Goal: Information Seeking & Learning: Learn about a topic

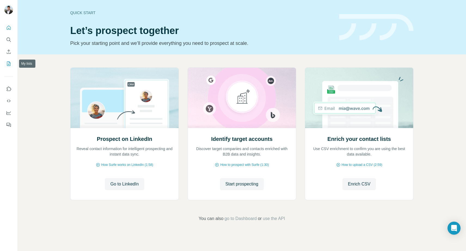
click at [8, 64] on icon "My lists" at bounding box center [8, 63] width 5 height 5
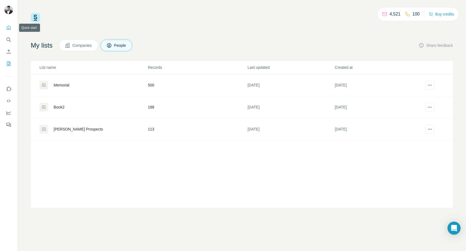
click at [8, 29] on icon "Quick start" at bounding box center [9, 28] width 4 height 4
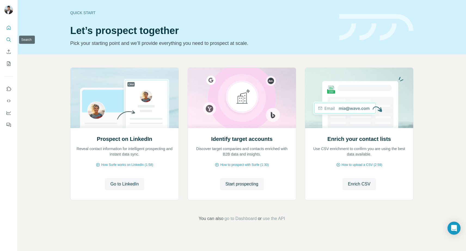
click at [8, 36] on button "Search" at bounding box center [8, 40] width 9 height 10
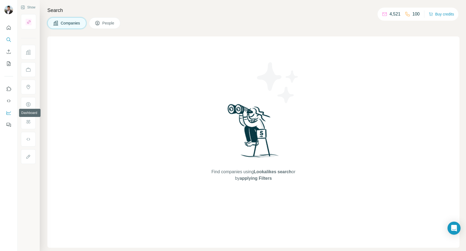
click at [7, 113] on icon "Dashboard" at bounding box center [9, 113] width 4 height 4
click at [10, 28] on icon "Quick start" at bounding box center [8, 27] width 5 height 5
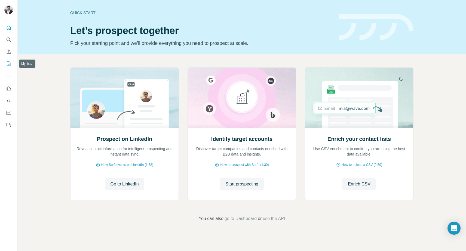
click at [12, 64] on button "My lists" at bounding box center [8, 64] width 9 height 10
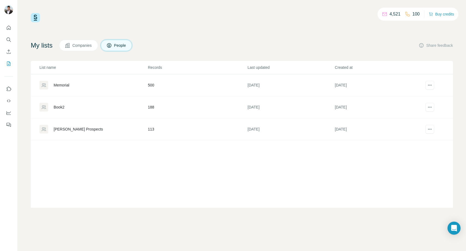
click at [87, 129] on div "[PERSON_NAME] Prospects" at bounding box center [78, 128] width 49 height 5
click at [64, 83] on div "Memorial" at bounding box center [62, 84] width 16 height 5
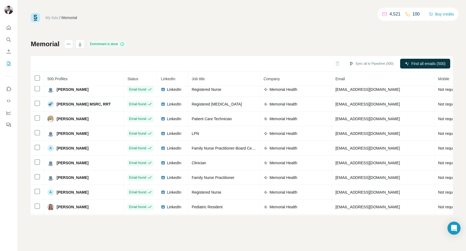
scroll to position [210, 0]
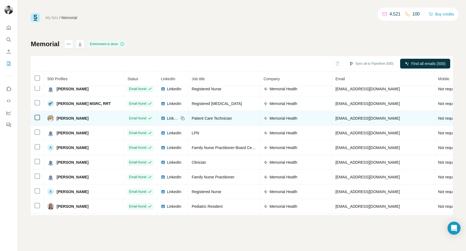
click at [167, 117] on span "LinkedIn" at bounding box center [173, 118] width 12 height 5
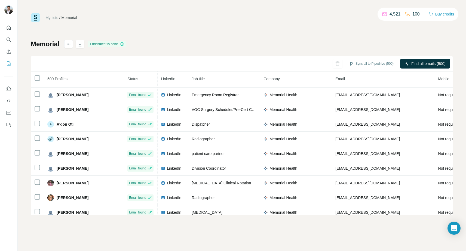
scroll to position [0, 0]
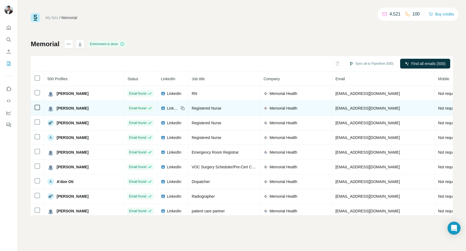
click at [167, 107] on span "LinkedIn" at bounding box center [173, 108] width 12 height 5
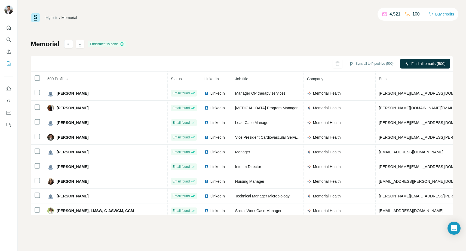
scroll to position [7219, 0]
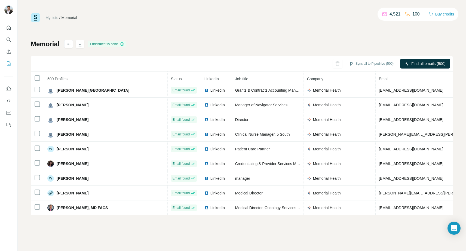
click at [155, 23] on div "My lists / Memorial 4,521 100 Buy credits Memorial Enrichment is done Sync all …" at bounding box center [242, 114] width 422 height 202
click at [10, 43] on button "Search" at bounding box center [8, 40] width 9 height 10
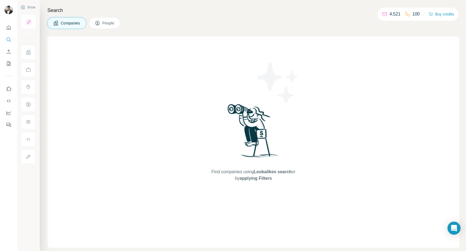
click at [8, 38] on icon "Search" at bounding box center [8, 39] width 5 height 5
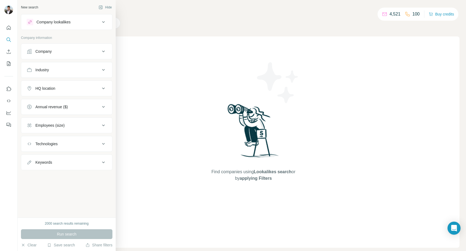
click at [49, 88] on div "HQ location" at bounding box center [45, 88] width 20 height 5
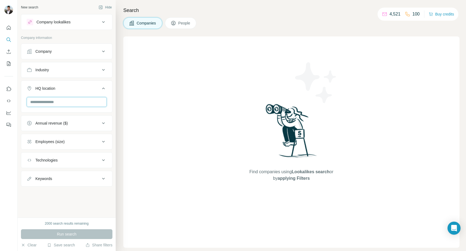
click at [60, 105] on input "text" at bounding box center [67, 102] width 80 height 10
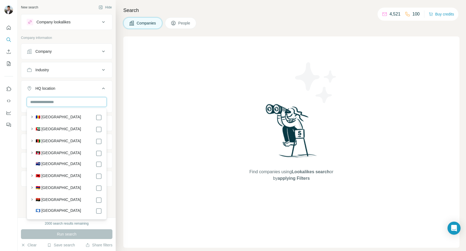
type input "*"
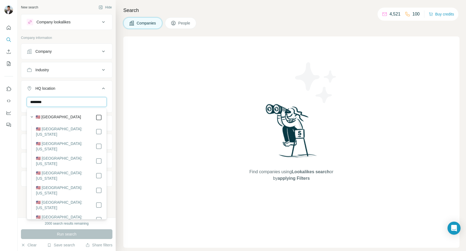
type input "********"
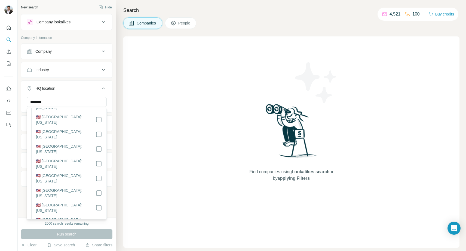
scroll to position [101, 0]
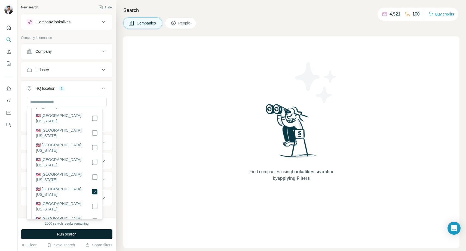
click at [73, 234] on span "Run search" at bounding box center [67, 234] width 20 height 5
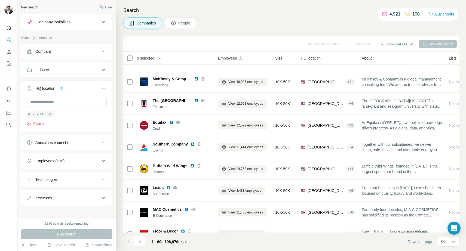
scroll to position [103, 0]
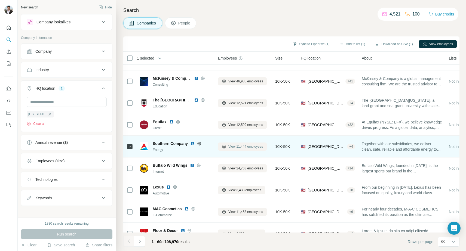
click at [235, 146] on span "View 11,444 employees" at bounding box center [245, 146] width 35 height 5
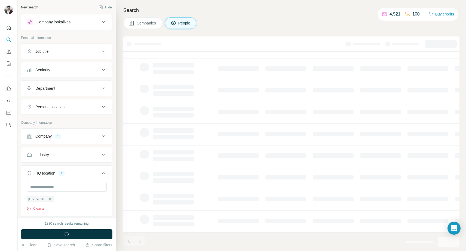
scroll to position [53, 0]
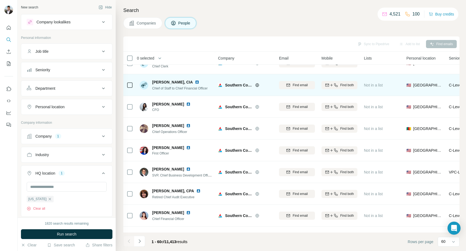
scroll to position [211, 0]
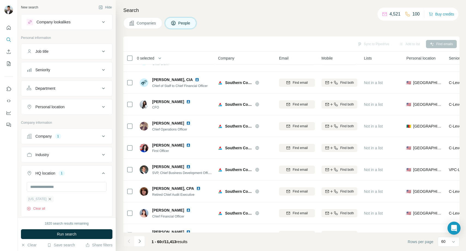
click at [48, 199] on icon "button" at bounding box center [50, 199] width 4 height 4
click at [74, 139] on button "Company 1" at bounding box center [66, 136] width 91 height 13
click at [60, 172] on icon "button" at bounding box center [59, 172] width 4 height 4
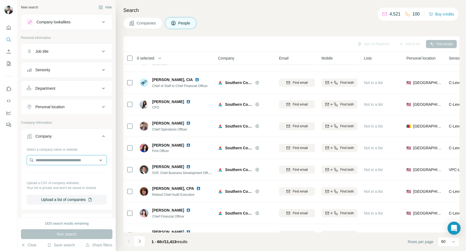
click at [58, 163] on input "text" at bounding box center [67, 160] width 80 height 10
type input "**********"
click at [60, 175] on p "[DOMAIN_NAME]" at bounding box center [61, 177] width 38 height 5
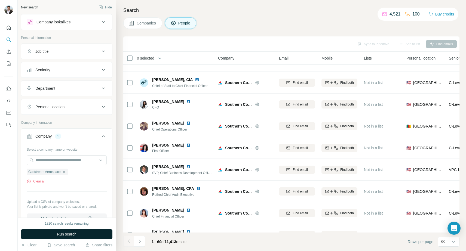
click at [56, 235] on button "Run search" at bounding box center [66, 234] width 91 height 10
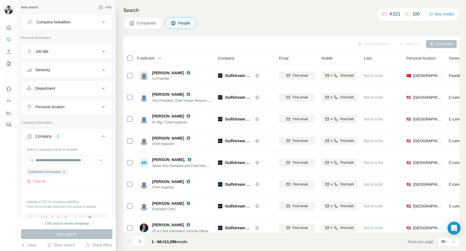
click at [144, 57] on span "0 selected" at bounding box center [145, 57] width 17 height 5
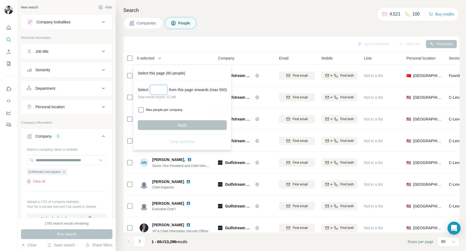
click at [160, 90] on input "Select a number (up to 500)" at bounding box center [158, 90] width 17 height 10
click at [263, 25] on div "Companies People" at bounding box center [291, 22] width 336 height 11
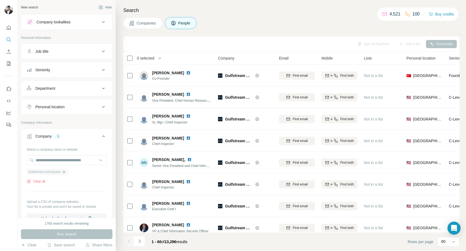
click at [65, 171] on icon "button" at bounding box center [64, 172] width 2 height 2
click at [62, 161] on input "text" at bounding box center [67, 160] width 80 height 10
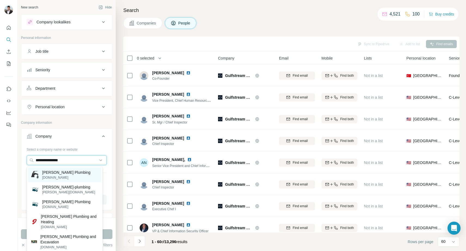
type input "**********"
click at [51, 173] on p "[PERSON_NAME] Plumbing" at bounding box center [66, 172] width 48 height 5
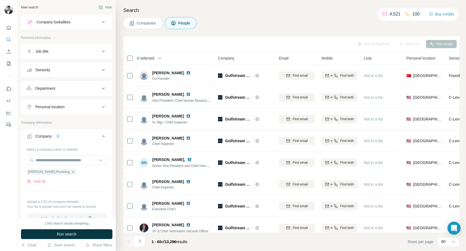
click at [70, 109] on div "Personal location" at bounding box center [63, 106] width 73 height 5
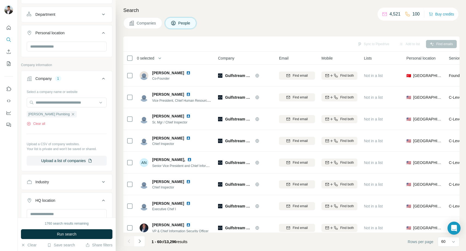
scroll to position [83, 0]
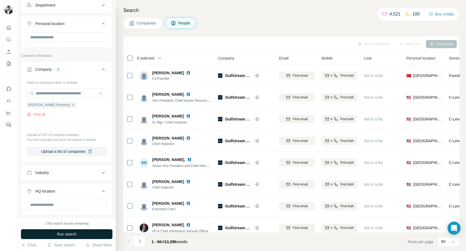
click at [63, 234] on span "Run search" at bounding box center [67, 234] width 20 height 5
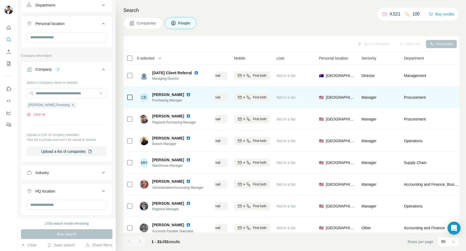
scroll to position [0, 0]
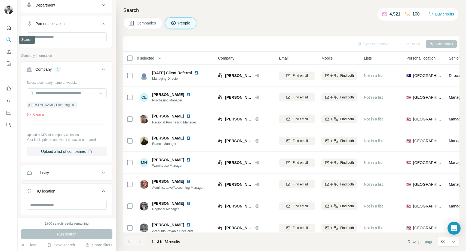
click at [11, 41] on icon "Search" at bounding box center [8, 39] width 5 height 5
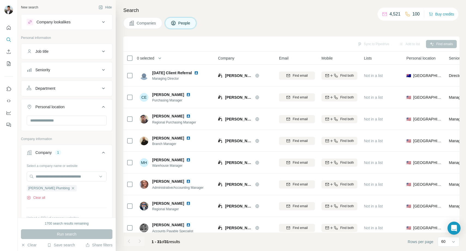
click at [80, 20] on div "Company lookalikes" at bounding box center [63, 22] width 73 height 7
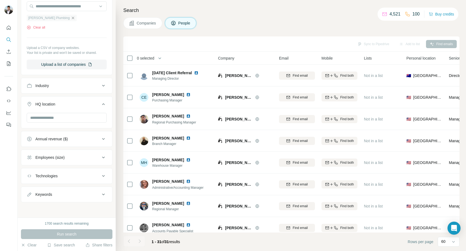
click at [71, 17] on icon "button" at bounding box center [73, 18] width 4 height 4
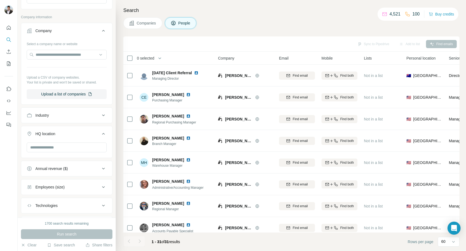
scroll to position [161, 0]
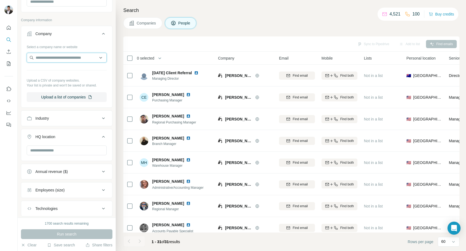
click at [64, 60] on input "text" at bounding box center [67, 58] width 80 height 10
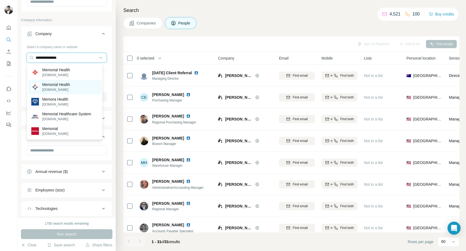
type input "**********"
click at [69, 83] on p "Memorial Health" at bounding box center [56, 84] width 28 height 5
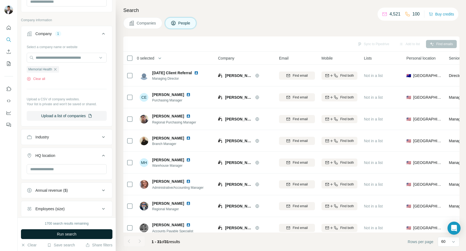
click at [80, 235] on button "Run search" at bounding box center [66, 234] width 91 height 10
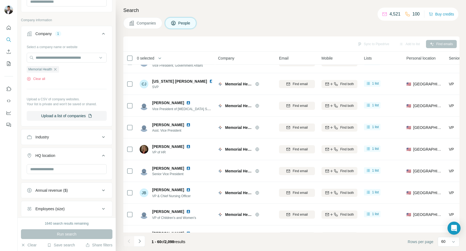
scroll to position [409, 0]
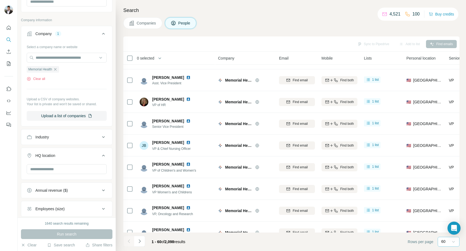
click at [452, 243] on icon at bounding box center [452, 241] width 5 height 5
click at [448, 199] on div "60" at bounding box center [446, 199] width 9 height 5
click at [138, 239] on icon "Navigate to next page" at bounding box center [139, 241] width 5 height 5
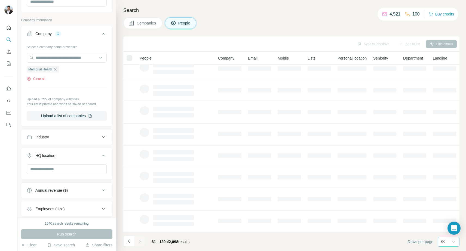
scroll to position [53, 0]
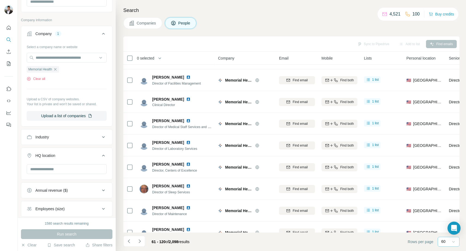
click at [140, 241] on icon "Navigate to next page" at bounding box center [139, 241] width 5 height 5
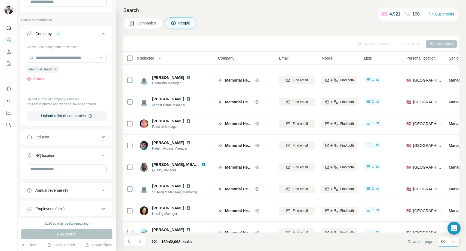
click at [140, 241] on icon "Navigate to next page" at bounding box center [139, 241] width 5 height 5
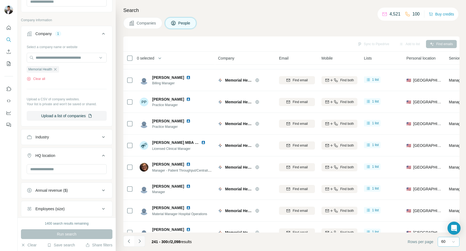
click at [140, 241] on icon "Navigate to next page" at bounding box center [139, 241] width 5 height 5
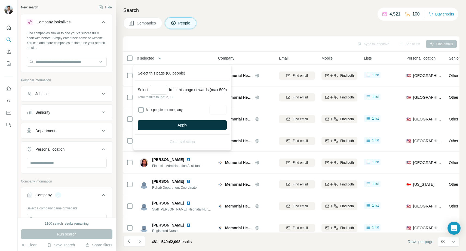
scroll to position [101, 0]
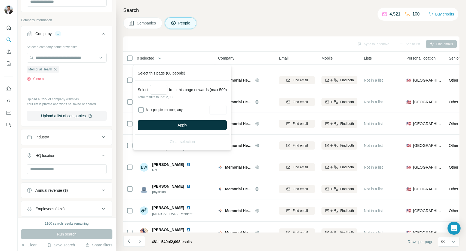
click at [181, 125] on span "Apply" at bounding box center [182, 124] width 10 height 5
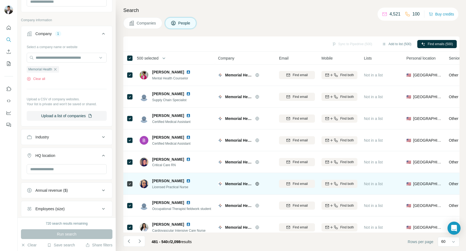
scroll to position [1141, 0]
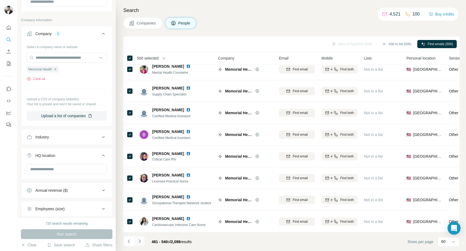
click at [142, 243] on icon "Navigate to next page" at bounding box center [139, 241] width 5 height 5
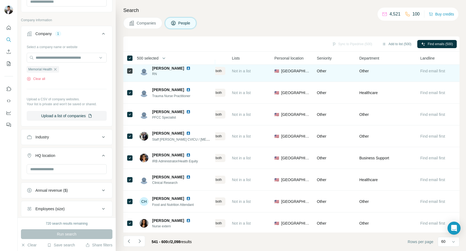
scroll to position [1141, 135]
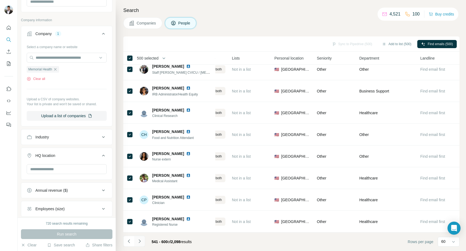
click at [141, 242] on icon "Navigate to next page" at bounding box center [139, 241] width 5 height 5
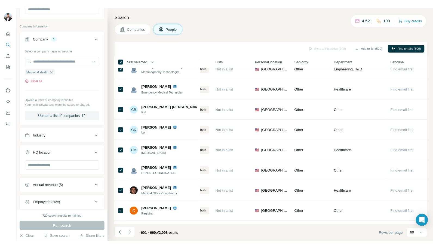
scroll to position [356, 135]
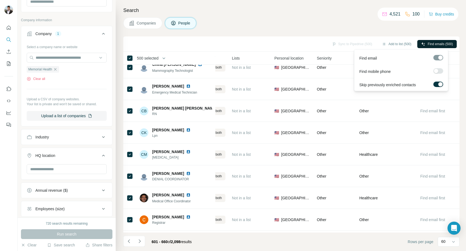
click at [427, 47] on button "Find emails (500)" at bounding box center [436, 44] width 39 height 8
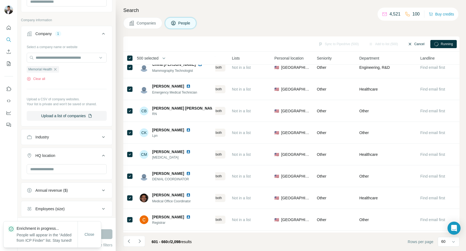
click at [416, 43] on button "Cancel" at bounding box center [416, 44] width 24 height 8
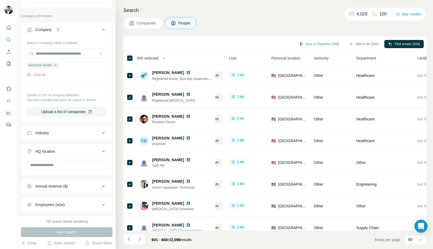
scroll to position [131, 0]
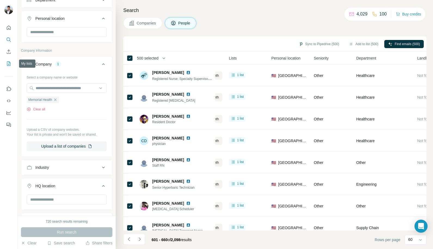
click at [8, 63] on icon "My lists" at bounding box center [8, 63] width 5 height 5
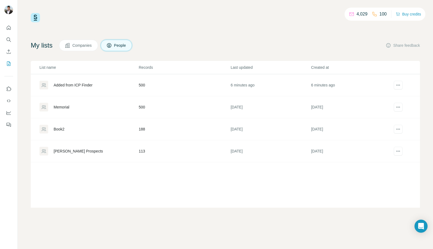
click at [78, 85] on div "Added from ICP Finder" at bounding box center [73, 84] width 39 height 5
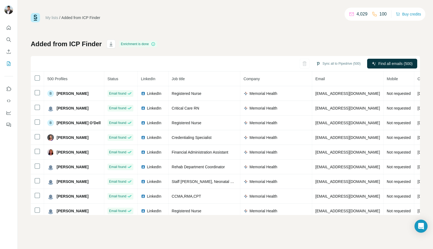
click at [63, 44] on h1 "Added from ICP Finder" at bounding box center [66, 44] width 71 height 9
click at [13, 63] on button "My lists" at bounding box center [8, 64] width 9 height 10
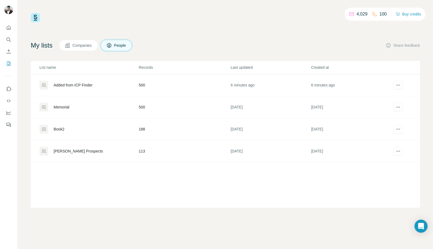
click at [82, 82] on div "Added from ICP Finder" at bounding box center [73, 84] width 39 height 5
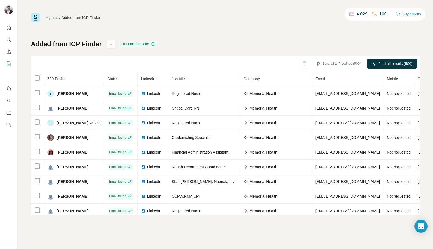
click at [82, 82] on th "500 Profiles" at bounding box center [74, 79] width 60 height 15
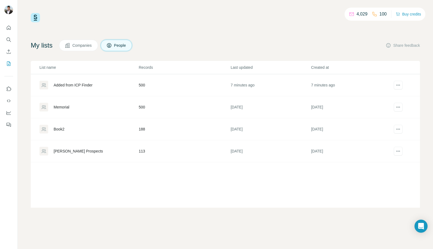
drag, startPoint x: 397, startPoint y: 86, endPoint x: 330, endPoint y: 23, distance: 92.4
click at [330, 23] on div "4,029 100 Buy credits My lists Companies People Share feedback List name Record…" at bounding box center [225, 110] width 389 height 195
click at [87, 86] on div "Added from ICP Finder" at bounding box center [73, 84] width 39 height 5
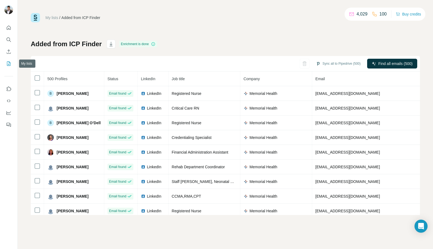
click at [9, 63] on icon "My lists" at bounding box center [8, 63] width 5 height 5
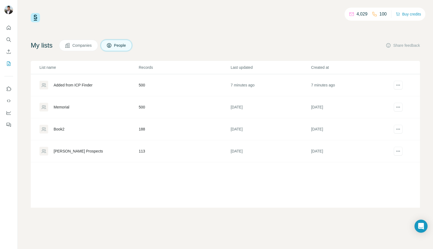
click at [66, 105] on div "Memorial" at bounding box center [62, 106] width 16 height 5
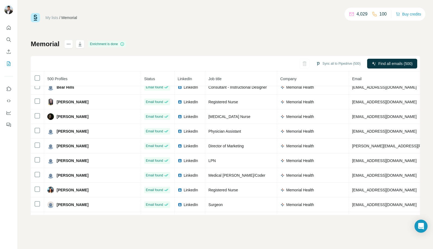
scroll to position [2815, 0]
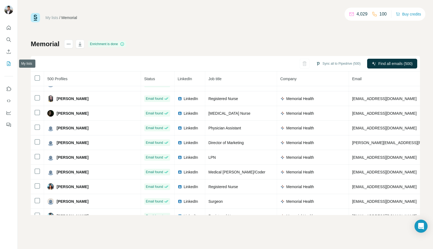
click at [7, 63] on icon "My lists" at bounding box center [9, 63] width 4 height 4
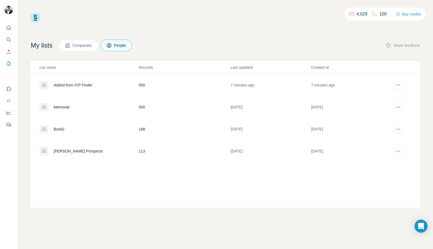
click at [84, 83] on div "Added from ICP Finder" at bounding box center [73, 84] width 39 height 5
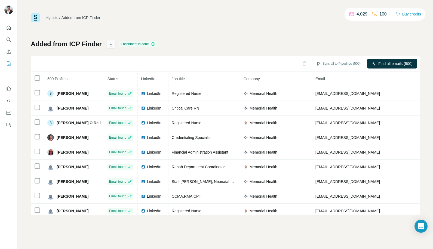
click at [109, 43] on icon "button" at bounding box center [110, 43] width 5 height 5
click at [11, 41] on icon "Search" at bounding box center [8, 39] width 5 height 5
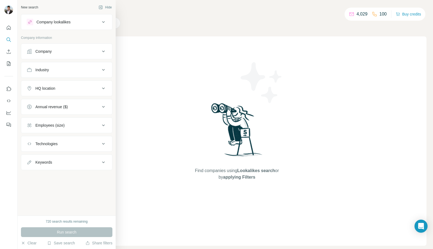
click at [38, 51] on div "Company" at bounding box center [43, 51] width 16 height 5
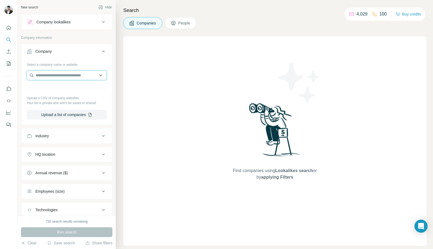
click at [62, 77] on input "text" at bounding box center [67, 75] width 80 height 10
type input "**********"
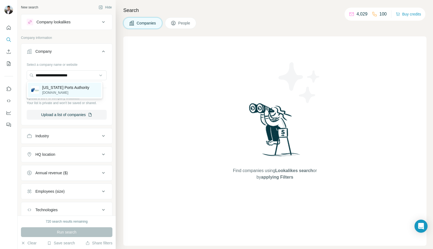
click at [53, 86] on p "Georgia Ports Authority" at bounding box center [65, 87] width 47 height 5
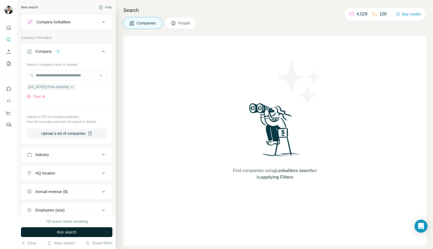
click at [65, 230] on span "Run search" at bounding box center [67, 232] width 20 height 5
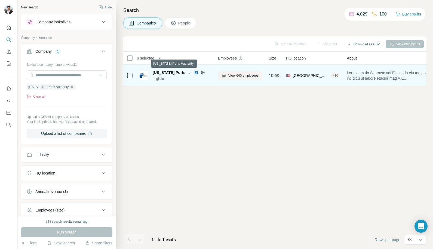
click at [170, 72] on span "Georgia Ports Authority" at bounding box center [178, 72] width 51 height 4
click at [178, 74] on span "Georgia Ports Authority" at bounding box center [178, 72] width 51 height 4
click at [240, 72] on button "View 640 employees" at bounding box center [240, 76] width 44 height 8
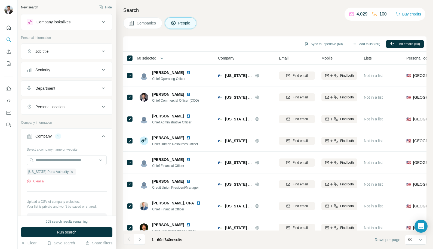
click at [154, 58] on span "60 selected" at bounding box center [147, 57] width 20 height 5
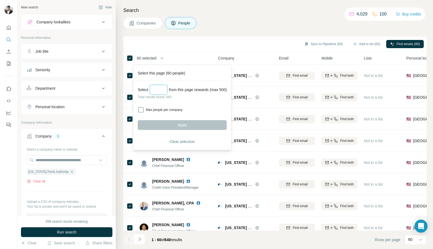
click at [158, 85] on input "Select a number (up to 500)" at bounding box center [158, 90] width 17 height 10
click at [184, 104] on div "Select *** from this page onwards (max 500) Total results found: 640 Max people…" at bounding box center [181, 108] width 95 height 54
click at [166, 85] on input "***" at bounding box center [158, 90] width 17 height 10
click at [165, 92] on input "***" at bounding box center [158, 90] width 17 height 10
type input "*"
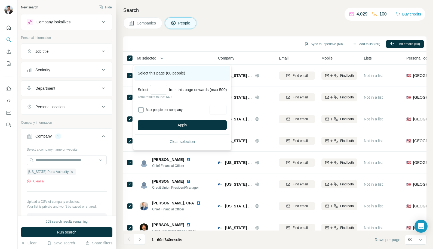
click at [201, 74] on div "Select this page (60 people)" at bounding box center [181, 73] width 95 height 14
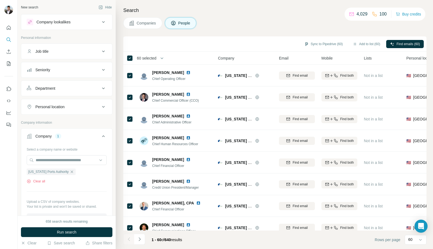
click at [156, 57] on span "60 selected" at bounding box center [147, 57] width 20 height 5
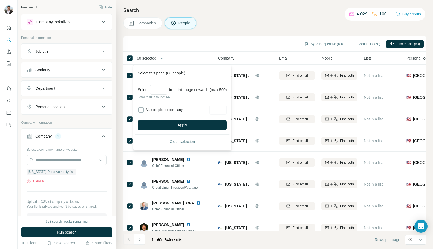
click at [159, 53] on th "60 selected" at bounding box center [166, 58] width 87 height 13
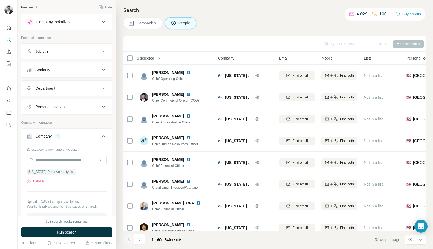
click at [153, 59] on span "0 selected" at bounding box center [145, 57] width 17 height 5
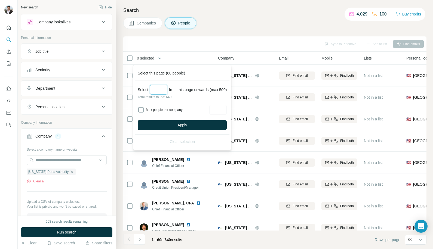
click at [157, 89] on input "****" at bounding box center [158, 90] width 17 height 10
type input "***"
click at [185, 126] on span "Apply" at bounding box center [182, 124] width 10 height 5
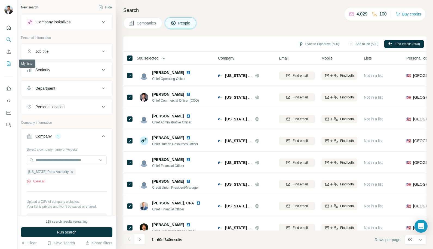
click at [7, 63] on icon "My lists" at bounding box center [9, 63] width 4 height 4
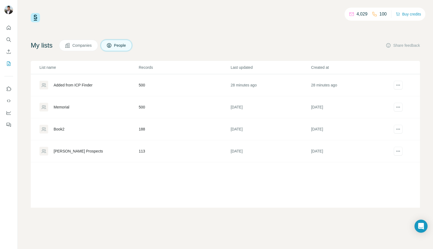
click at [62, 107] on div "Memorial" at bounding box center [62, 106] width 16 height 5
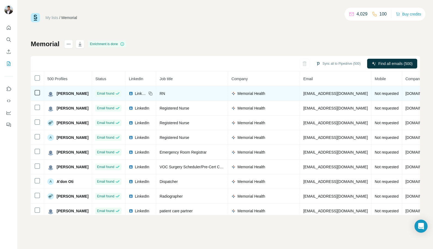
click at [135, 91] on span "LinkedIn" at bounding box center [141, 93] width 12 height 5
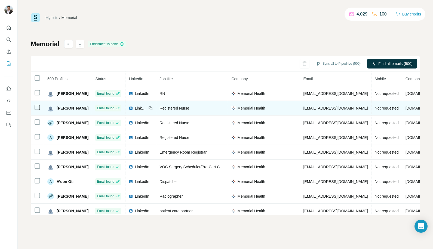
click at [137, 108] on span "LinkedIn" at bounding box center [141, 108] width 12 height 5
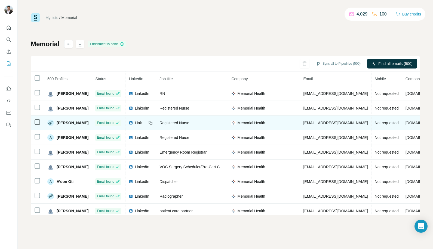
click at [135, 124] on span "LinkedIn" at bounding box center [141, 122] width 12 height 5
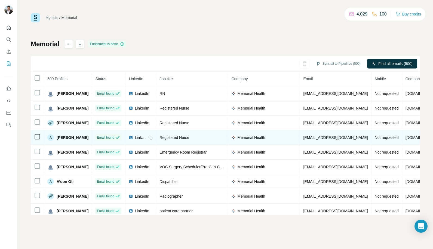
click at [141, 140] on span "LinkedIn" at bounding box center [141, 137] width 12 height 5
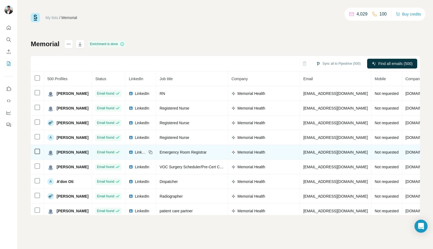
click at [136, 152] on span "LinkedIn" at bounding box center [141, 152] width 12 height 5
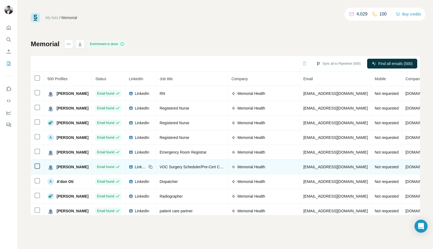
click at [136, 165] on span "LinkedIn" at bounding box center [141, 166] width 12 height 5
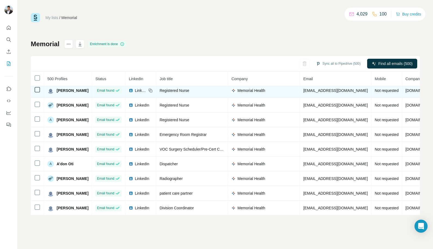
scroll to position [21, 0]
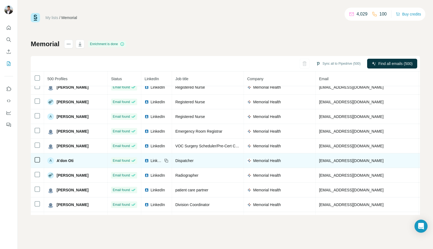
click at [150, 163] on span "LinkedIn" at bounding box center [156, 160] width 12 height 5
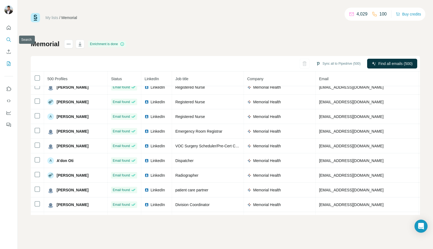
click at [7, 37] on icon "Search" at bounding box center [8, 39] width 5 height 5
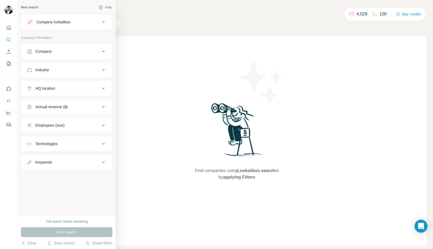
click at [53, 54] on button "Company" at bounding box center [66, 51] width 91 height 13
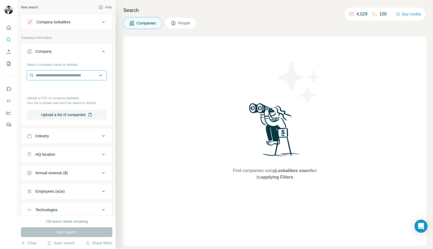
click at [54, 77] on input "text" at bounding box center [67, 75] width 80 height 10
type input "**********"
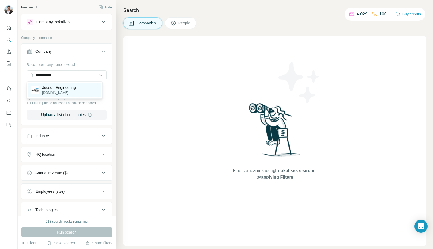
click at [46, 94] on p "jedson.com" at bounding box center [59, 92] width 34 height 5
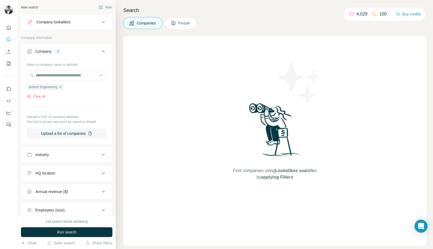
scroll to position [55, 0]
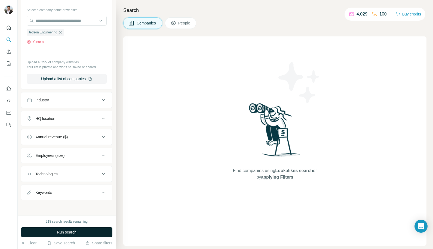
click at [55, 232] on button "Run search" at bounding box center [66, 232] width 91 height 10
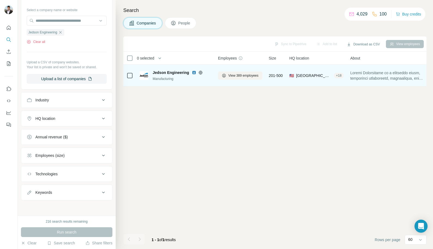
click at [162, 73] on span "Jedson Engineering" at bounding box center [171, 72] width 36 height 5
click at [229, 75] on span "View 389 employees" at bounding box center [243, 75] width 30 height 5
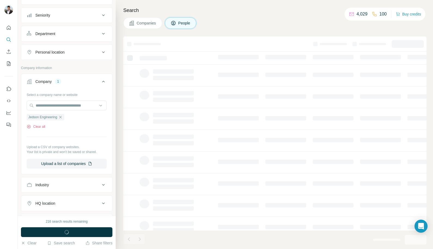
scroll to position [140, 0]
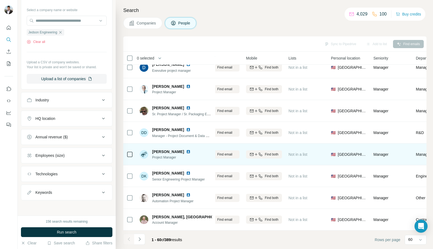
scroll to position [1143, 0]
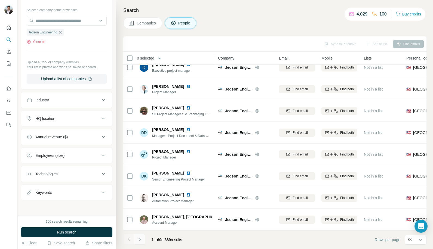
click at [138, 241] on icon "Navigate to next page" at bounding box center [139, 239] width 5 height 5
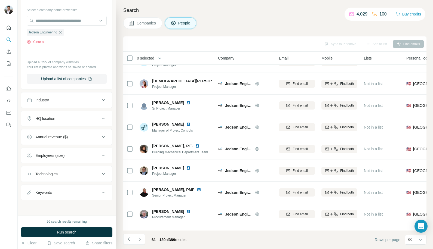
scroll to position [755, 0]
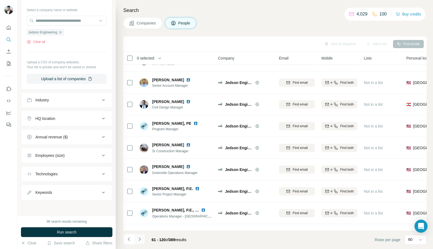
click at [139, 239] on icon "Navigate to next page" at bounding box center [139, 239] width 5 height 5
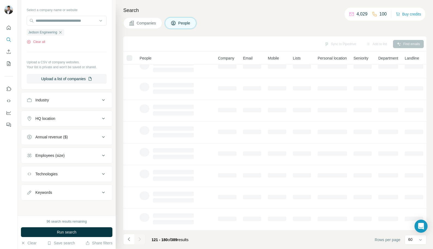
scroll to position [55, 0]
click at [139, 239] on div at bounding box center [139, 239] width 11 height 11
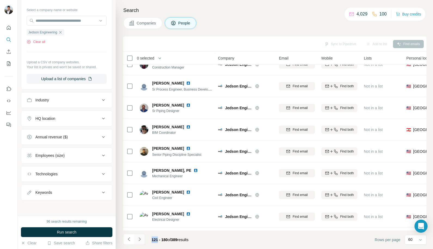
scroll to position [755, 0]
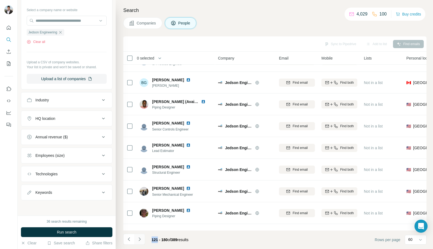
click at [139, 239] on icon "Navigate to next page" at bounding box center [139, 239] width 5 height 5
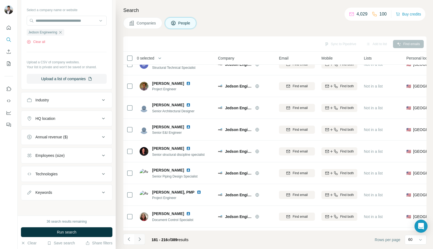
scroll to position [621, 0]
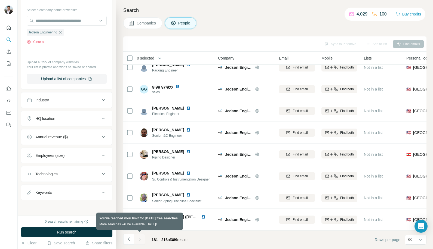
click at [139, 239] on div at bounding box center [139, 239] width 11 height 11
click at [141, 240] on div at bounding box center [139, 239] width 11 height 11
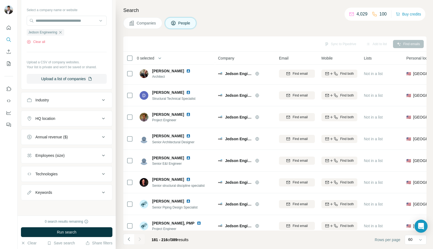
scroll to position [0, 0]
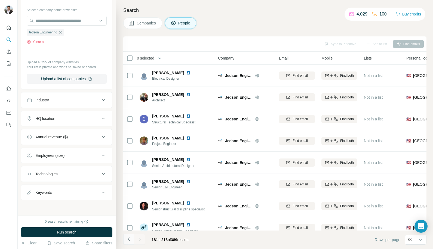
click at [131, 239] on icon "Navigate to previous page" at bounding box center [128, 239] width 5 height 5
